Goal: Task Accomplishment & Management: Use online tool/utility

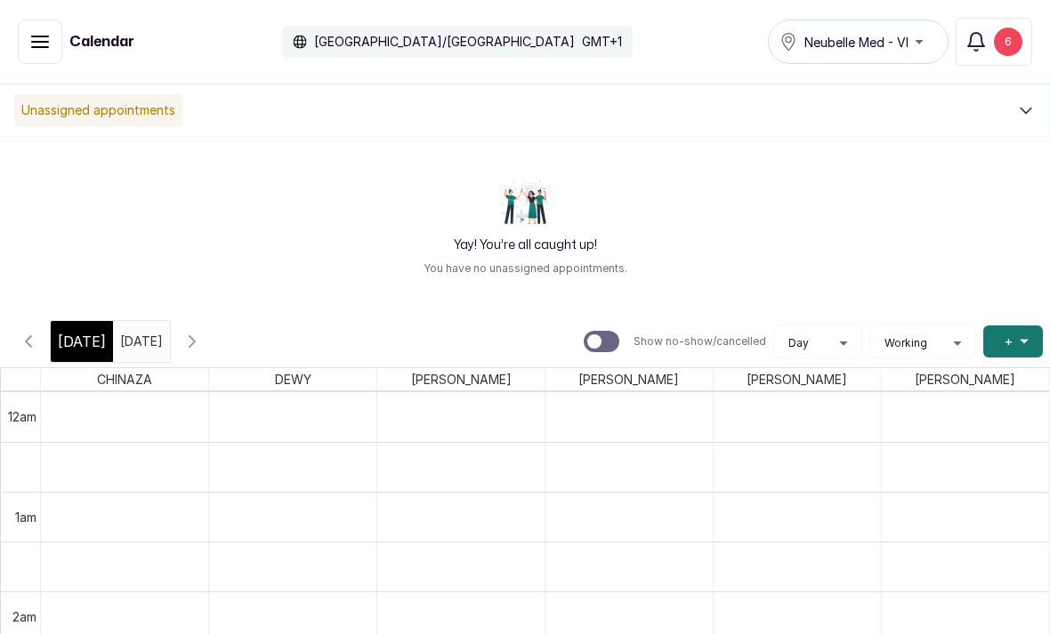
scroll to position [1310, 0]
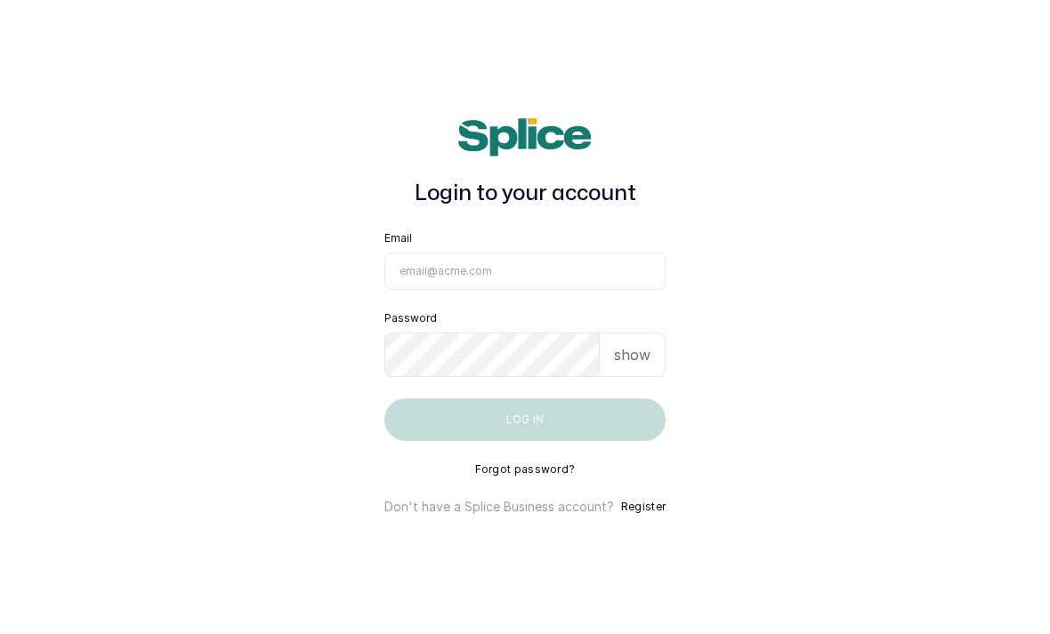
type input "[EMAIL_ADDRESS][DOMAIN_NAME]"
click at [524, 441] on button "Log in" at bounding box center [524, 419] width 281 height 43
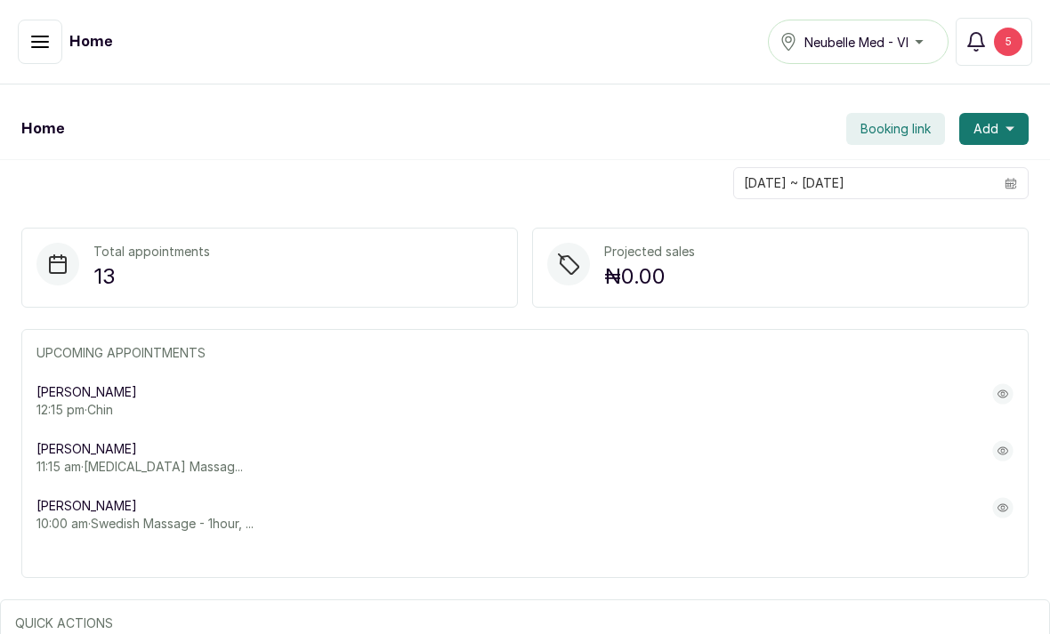
click at [32, 52] on icon "button" at bounding box center [39, 41] width 21 height 21
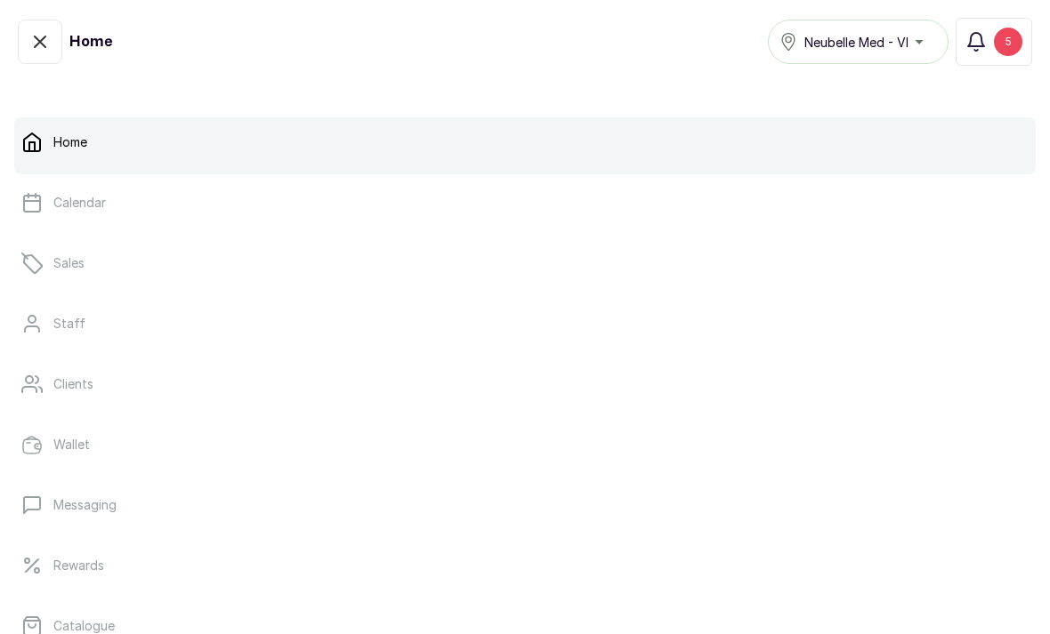
click at [111, 213] on link "Calendar" at bounding box center [524, 203] width 1021 height 50
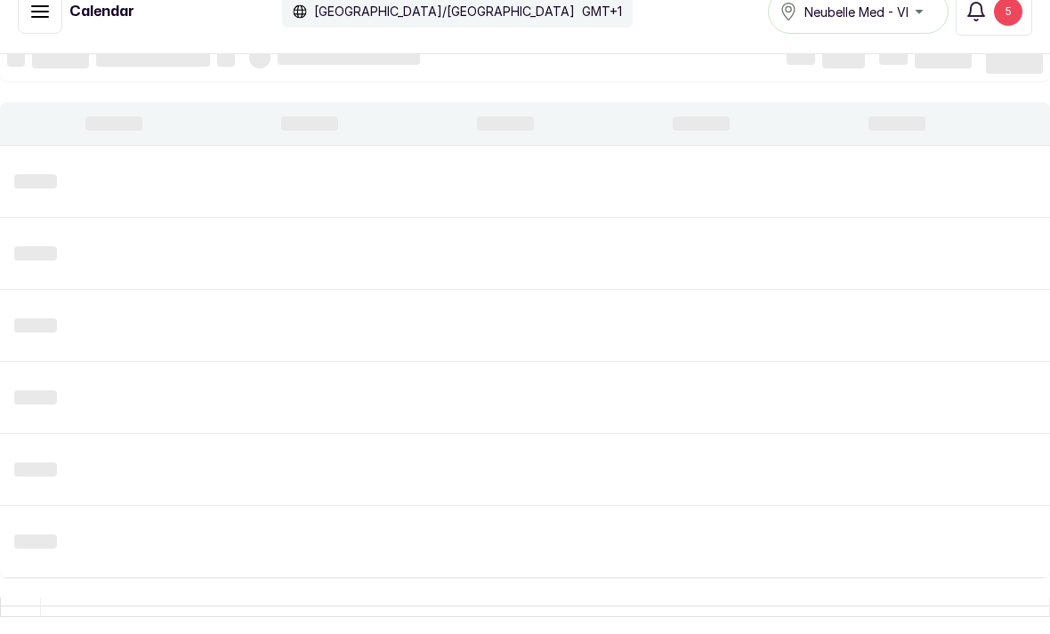
scroll to position [13, 0]
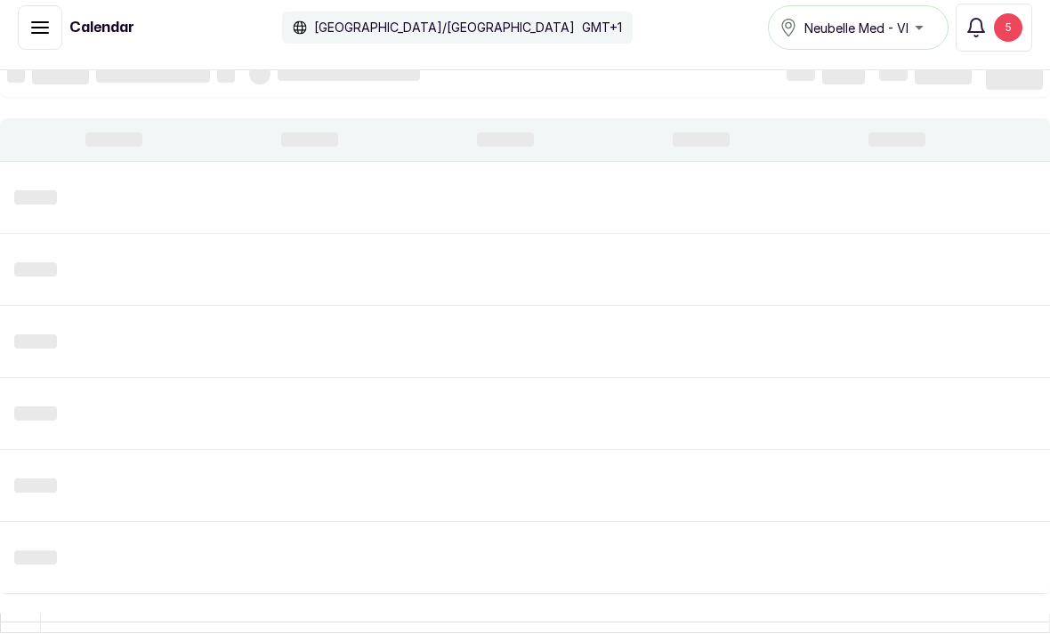
click at [47, 19] on icon "button" at bounding box center [39, 28] width 21 height 21
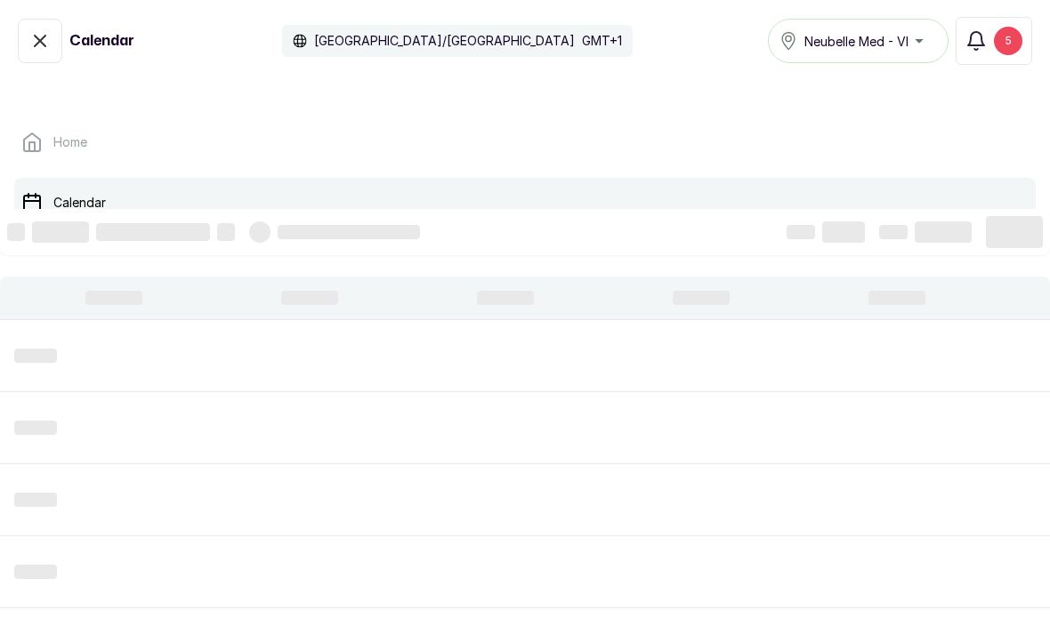
scroll to position [0, 0]
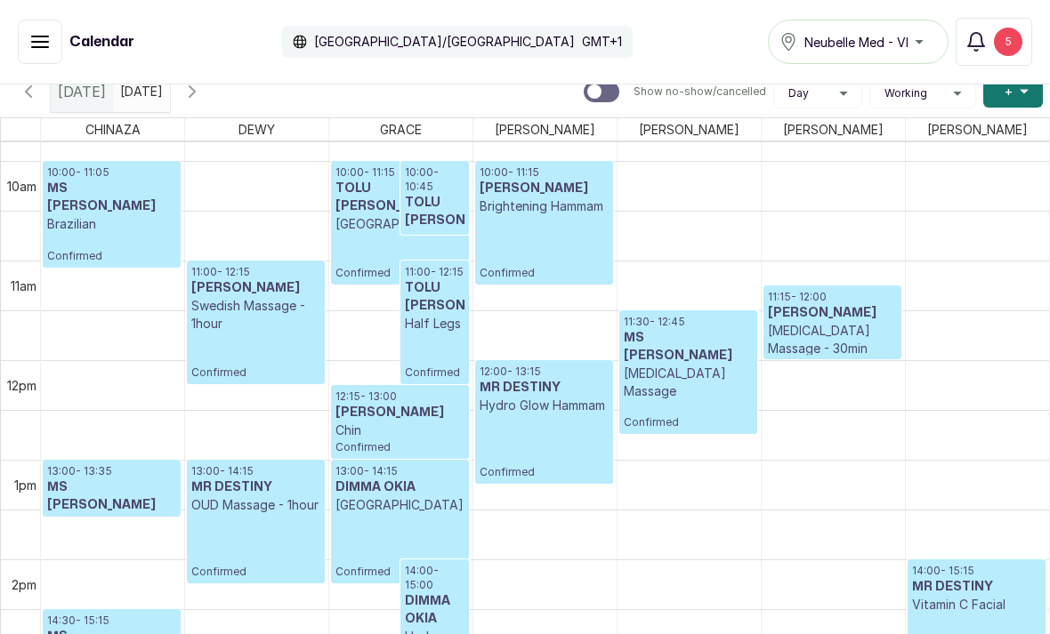
scroll to position [977, 0]
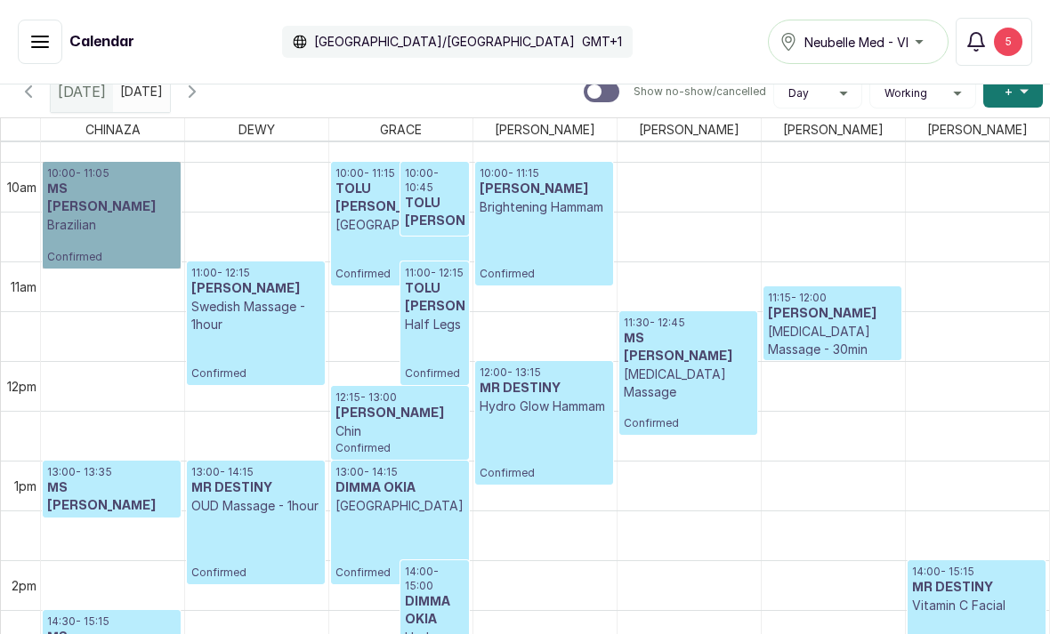
click at [102, 220] on link "10:00 - 11:05 MS [PERSON_NAME] IKI Brazilian Confirmed" at bounding box center [112, 215] width 138 height 107
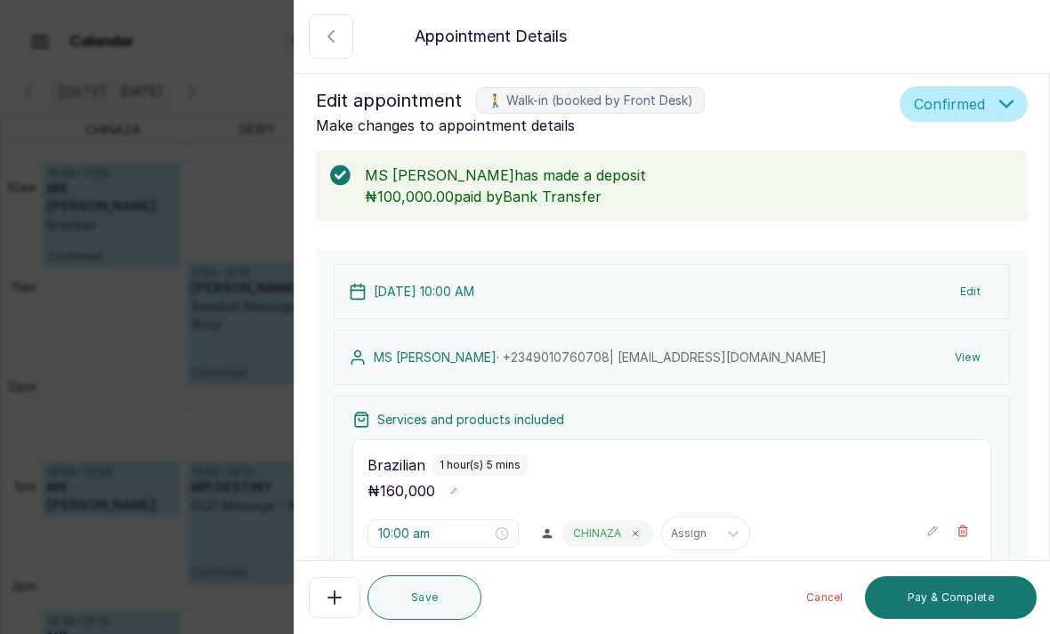
scroll to position [0, 0]
click at [336, 36] on icon "button" at bounding box center [330, 36] width 21 height 21
